Goal: Transaction & Acquisition: Book appointment/travel/reservation

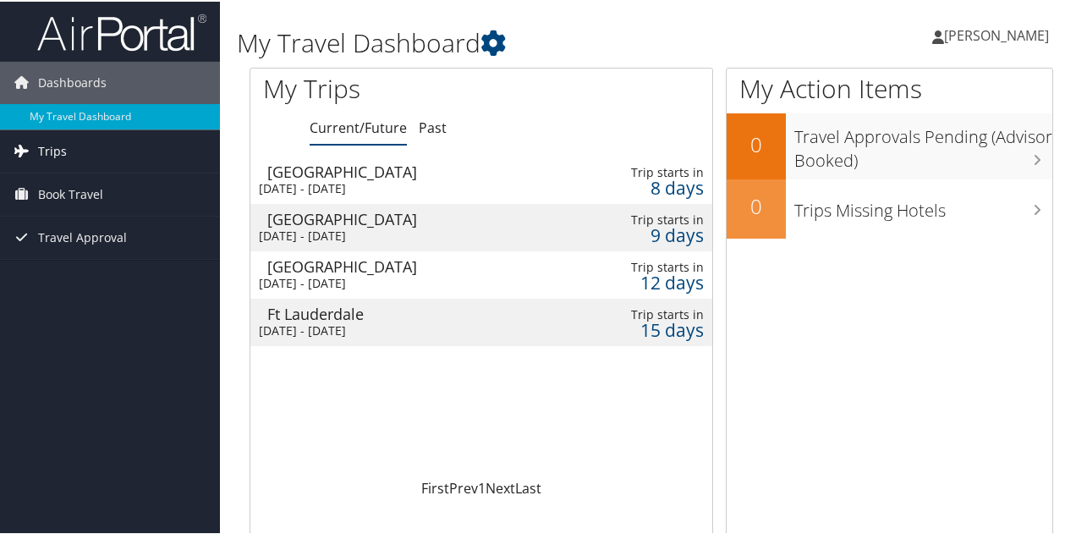
click at [64, 148] on span "Trips" at bounding box center [52, 150] width 29 height 42
click at [64, 271] on span "Book Travel" at bounding box center [70, 269] width 65 height 42
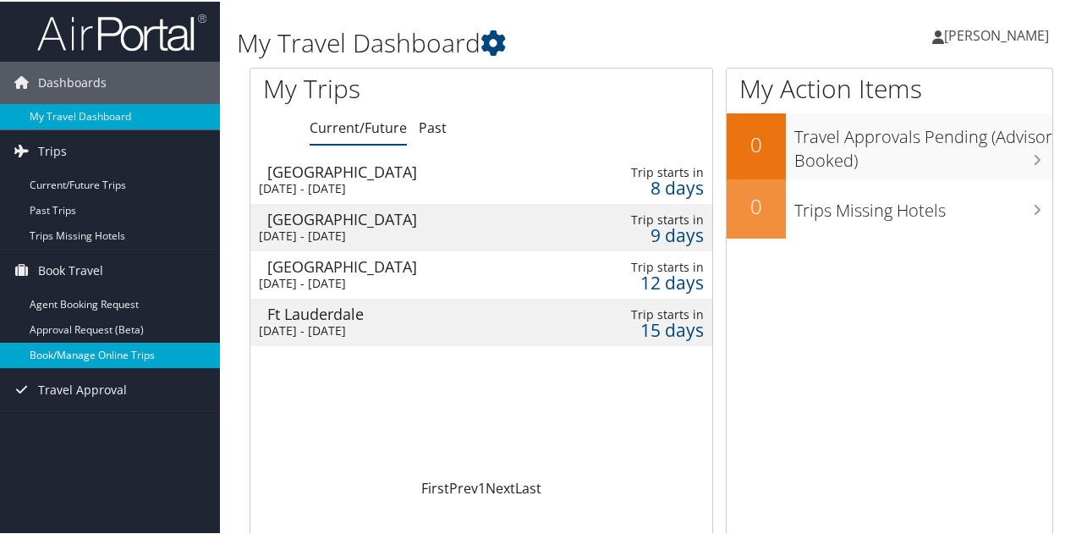
click at [73, 354] on link "Book/Manage Online Trips" at bounding box center [110, 353] width 220 height 25
